Goal: Information Seeking & Learning: Learn about a topic

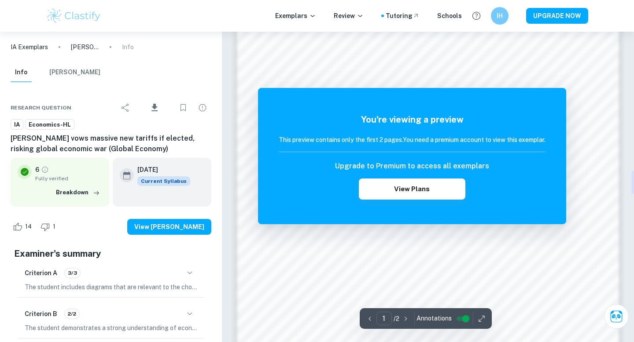
scroll to position [596, 0]
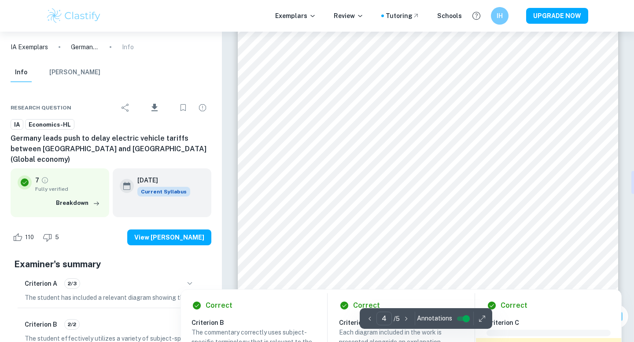
scroll to position [1524, 0]
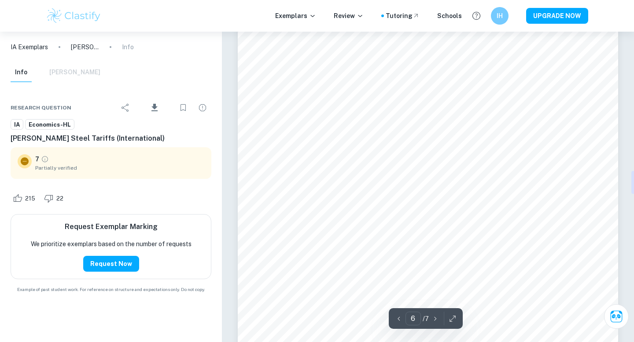
scroll to position [2865, 0]
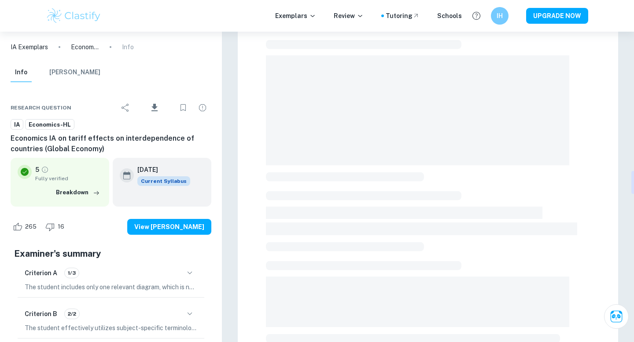
scroll to position [236, 0]
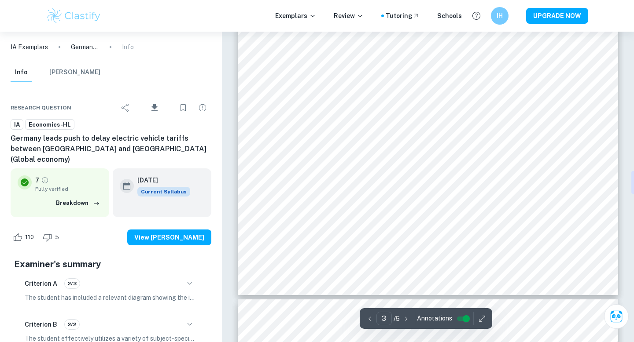
scroll to position [1193, 0]
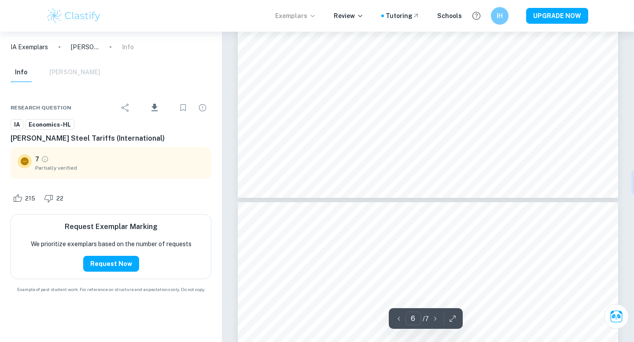
scroll to position [2889, 0]
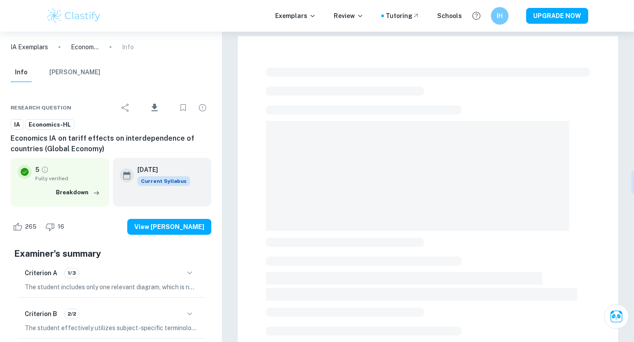
scroll to position [236, 0]
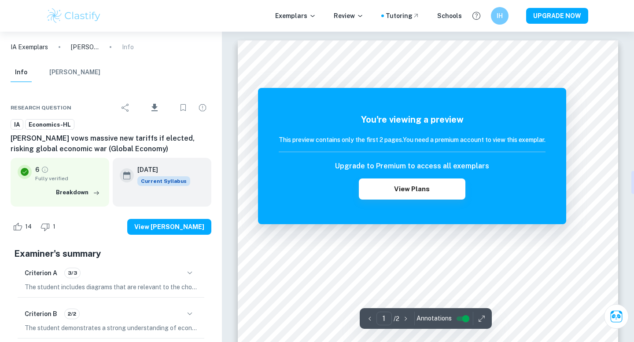
scroll to position [596, 0]
